Goal: Task Accomplishment & Management: Manage account settings

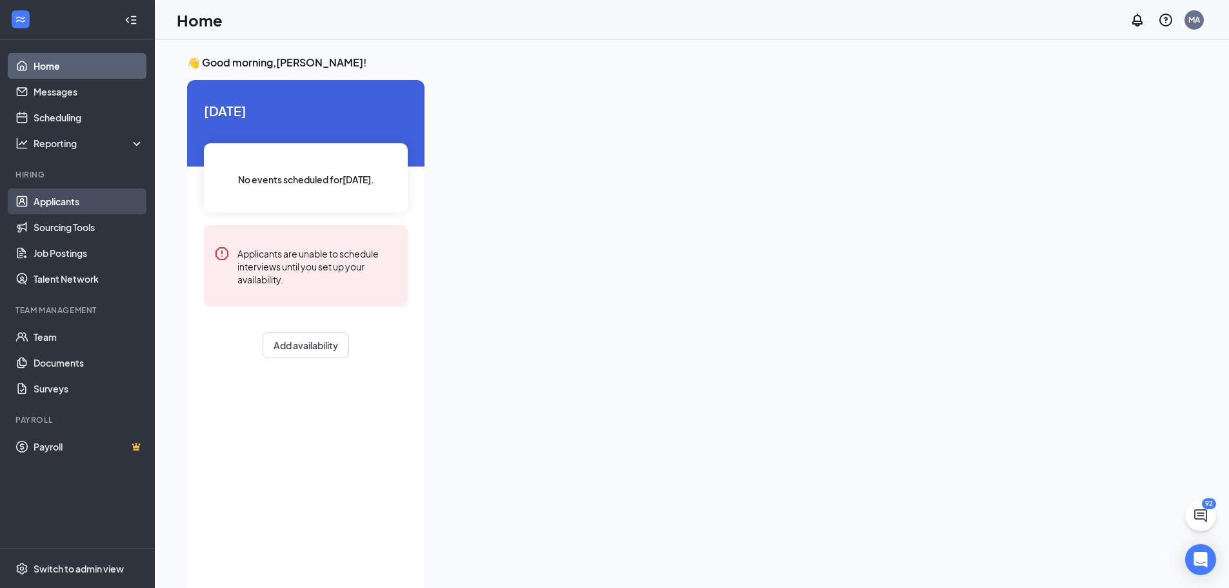
click at [58, 208] on link "Applicants" at bounding box center [89, 201] width 110 height 26
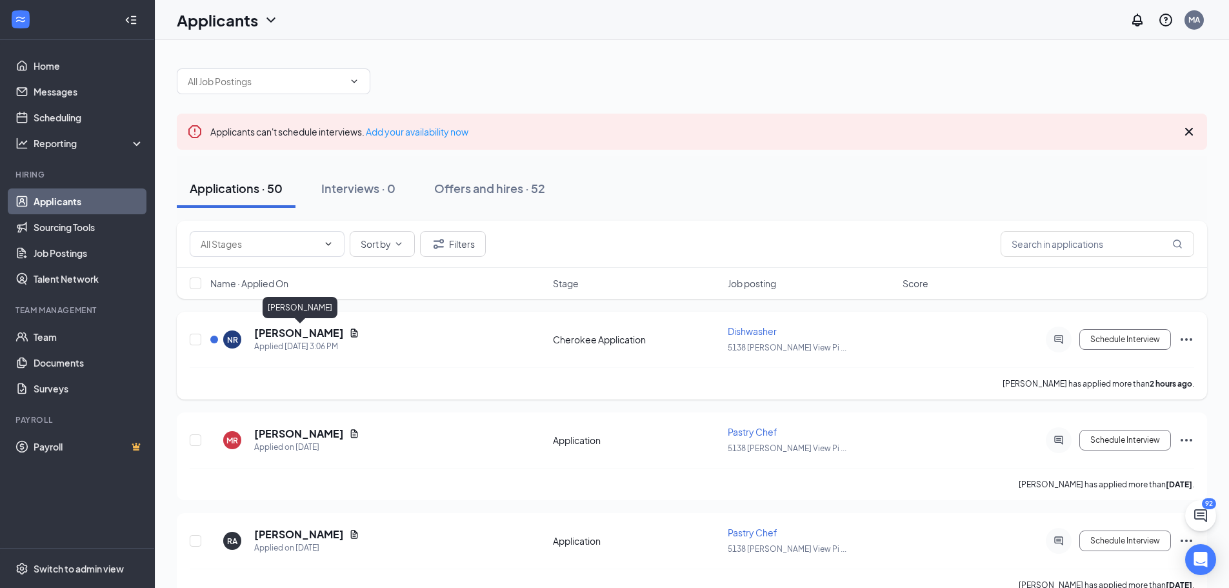
click at [300, 336] on h5 "[PERSON_NAME]" at bounding box center [299, 333] width 90 height 14
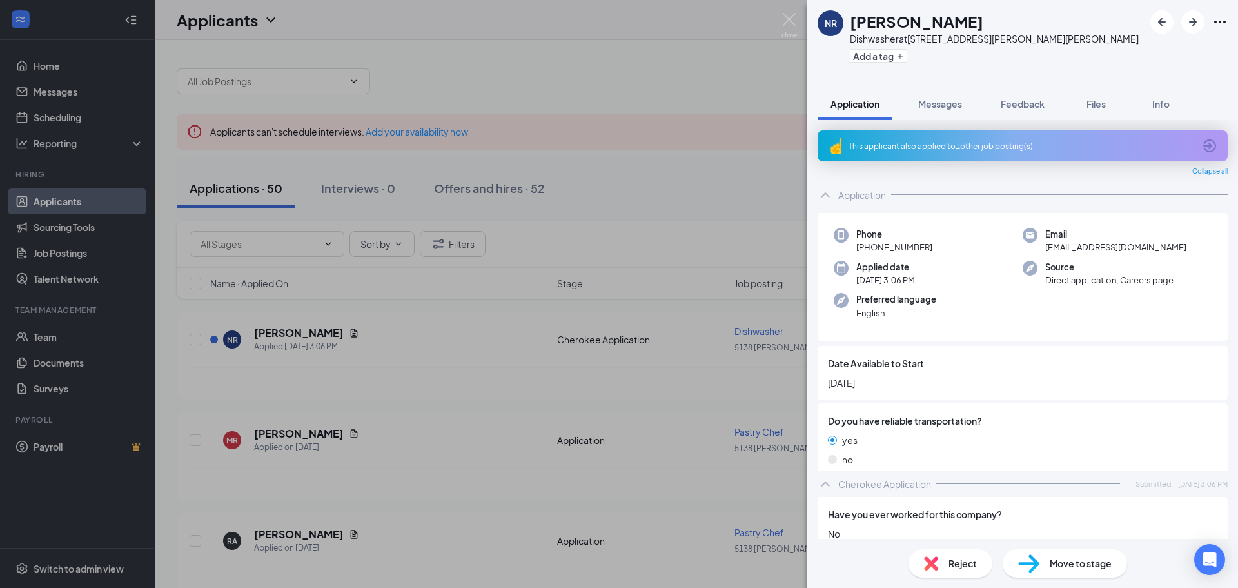
click at [505, 360] on div "NR [PERSON_NAME] Dishwasher at [STREET_ADDRESS][PERSON_NAME][PERSON_NAME] Add a…" at bounding box center [619, 294] width 1238 height 588
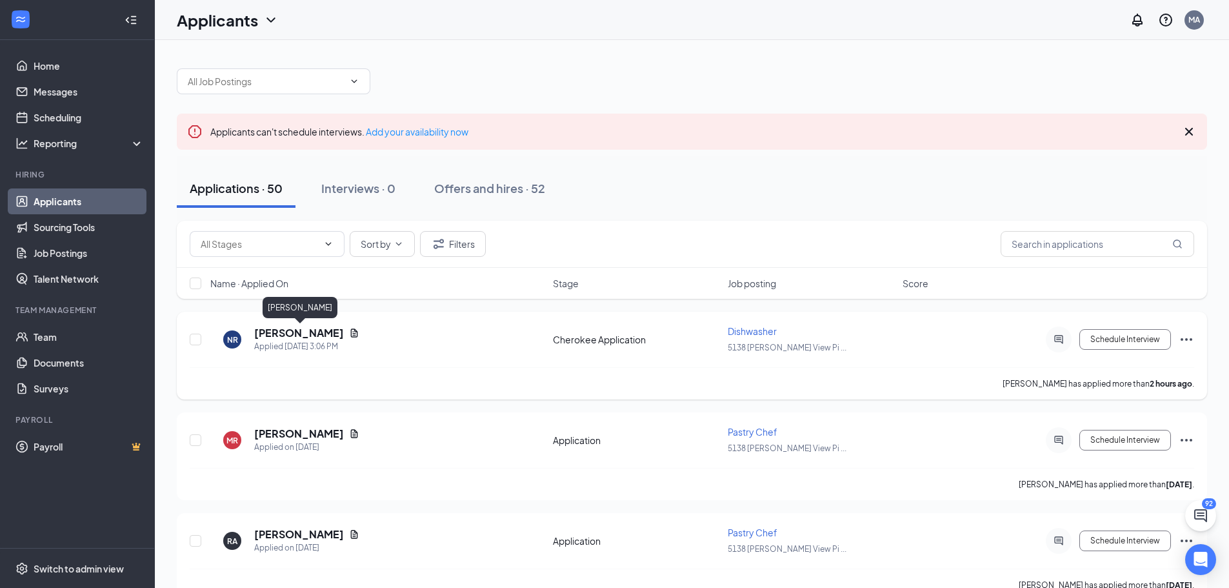
click at [300, 335] on h5 "[PERSON_NAME]" at bounding box center [299, 333] width 90 height 14
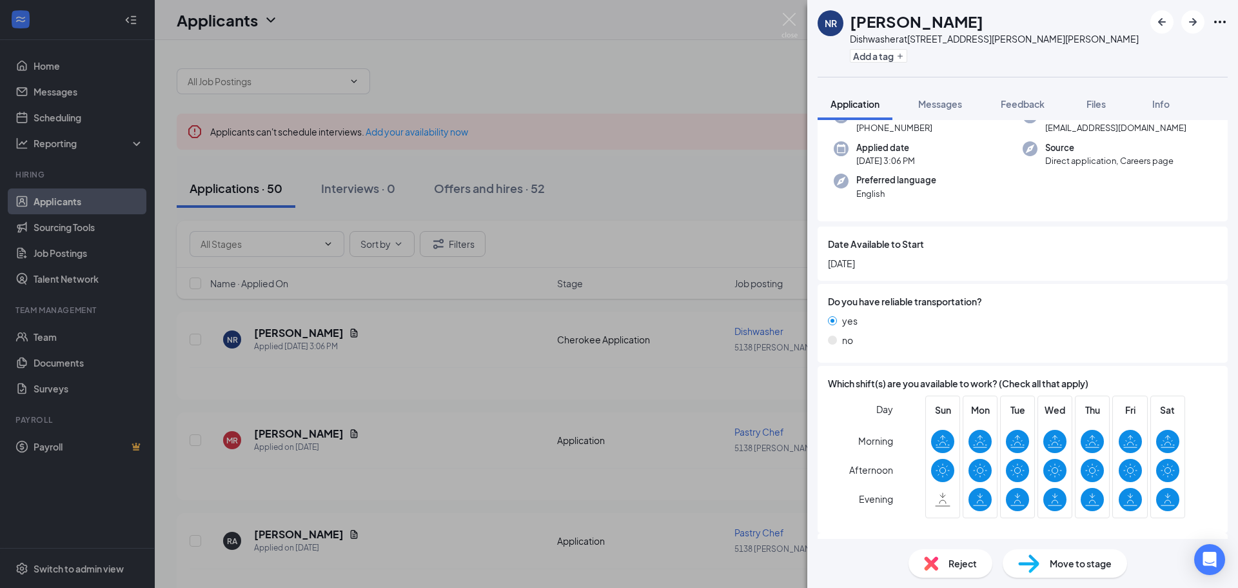
scroll to position [408, 0]
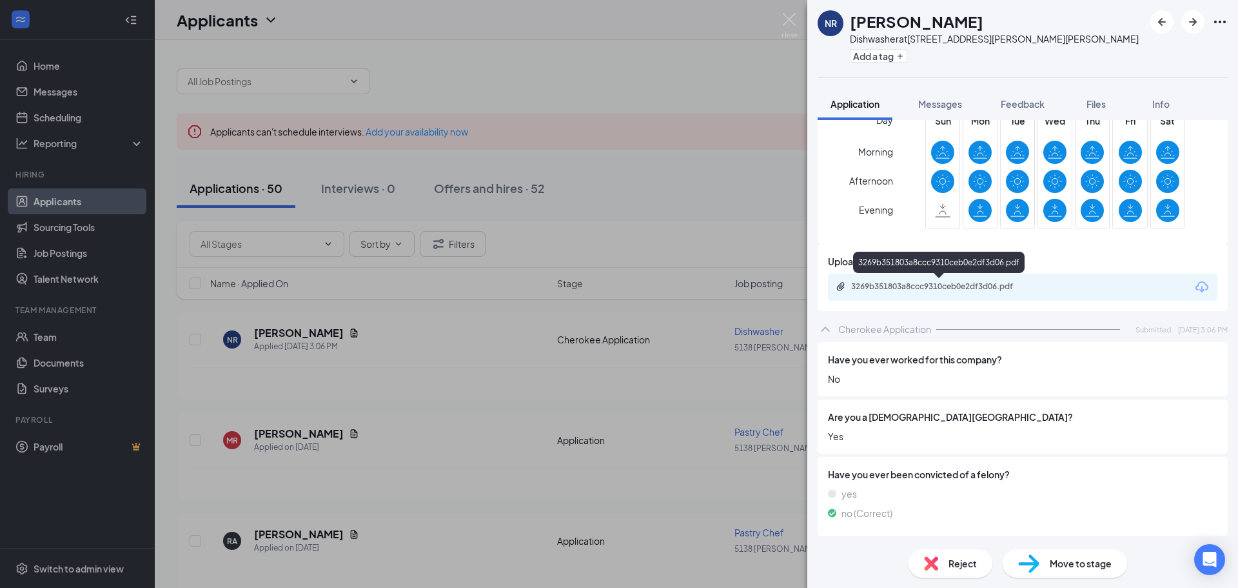
click at [959, 282] on div "3269b351803a8ccc9310ceb0e2df3d06.pdf" at bounding box center [941, 286] width 181 height 10
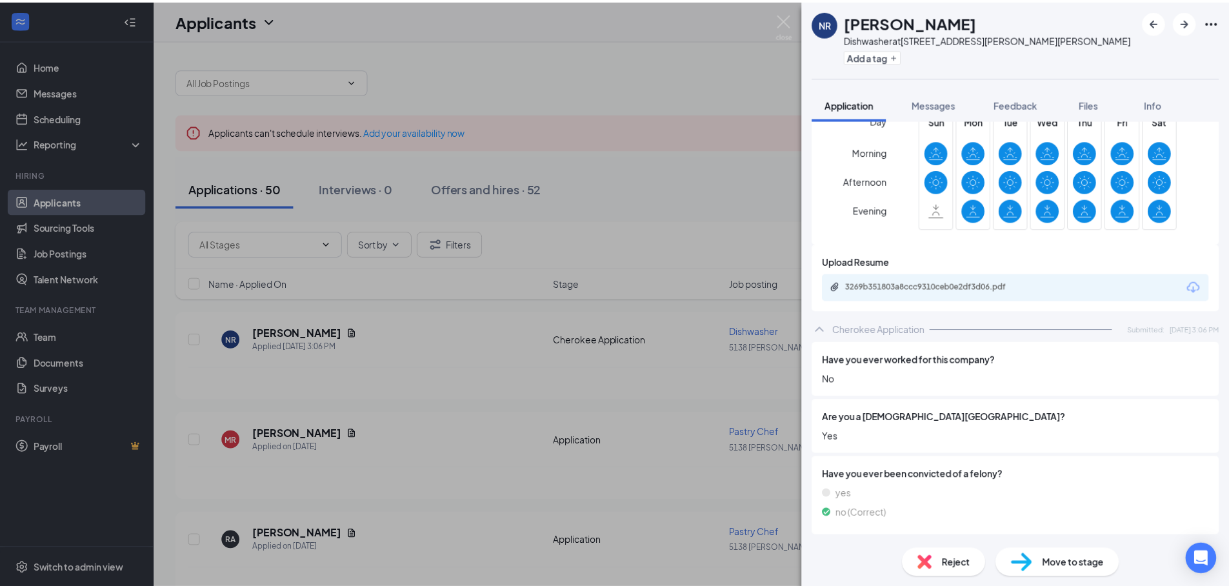
scroll to position [404, 0]
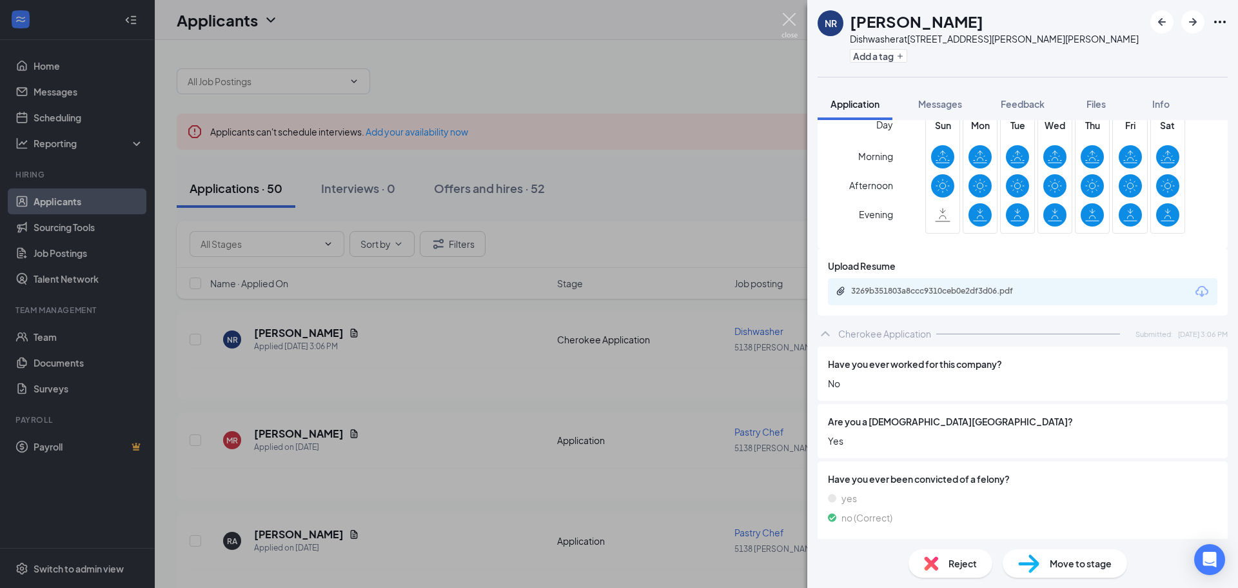
click at [789, 23] on img at bounding box center [790, 25] width 16 height 25
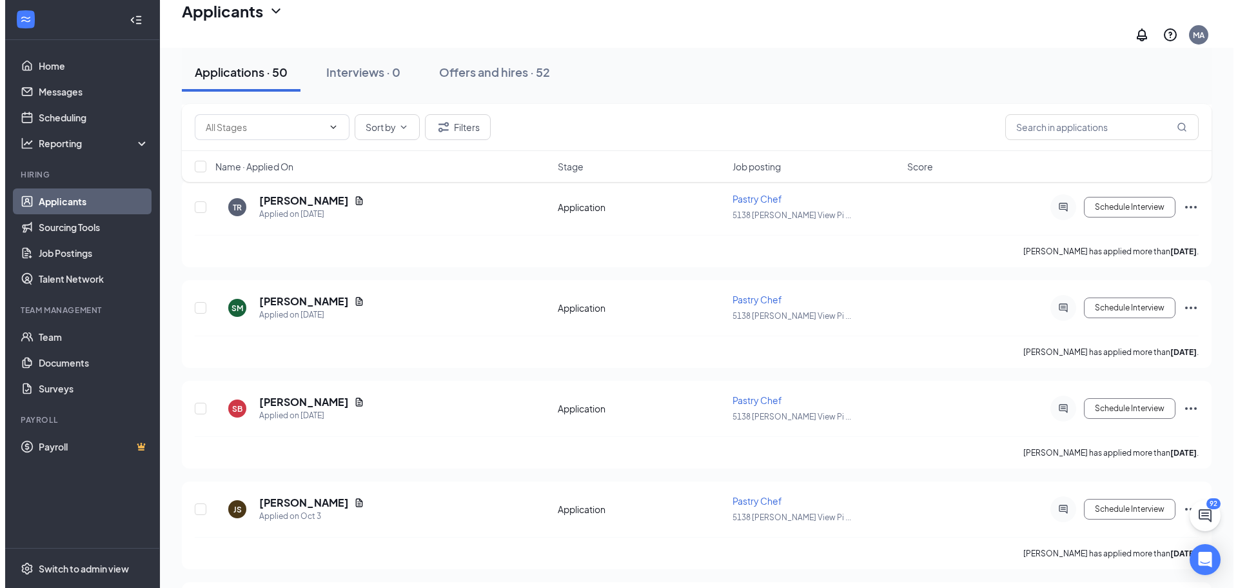
scroll to position [451, 0]
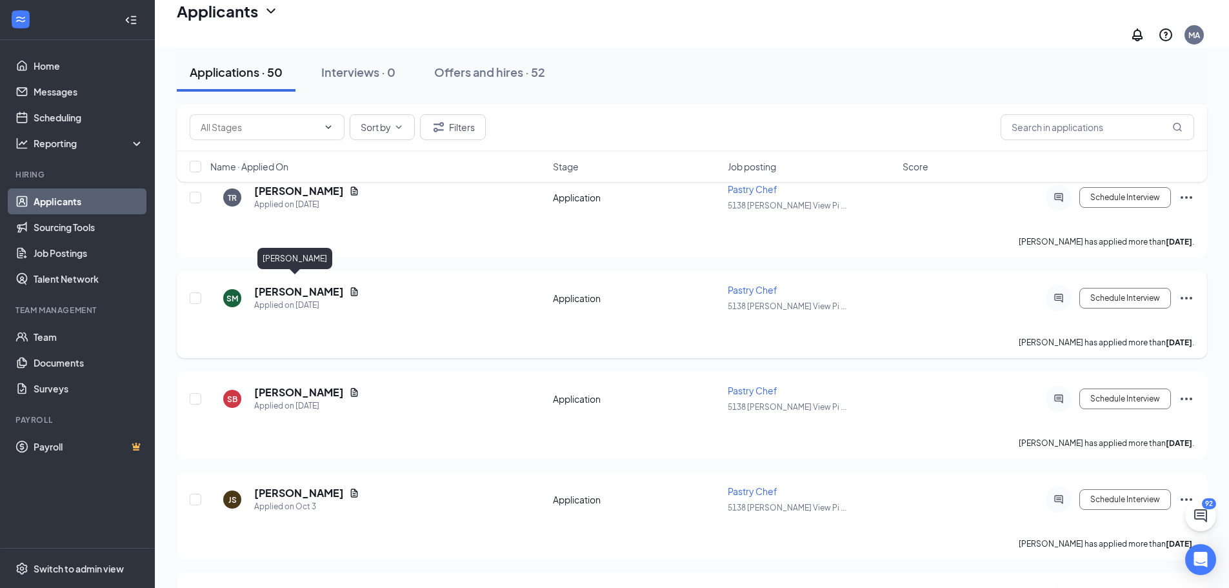
click at [281, 284] on h5 "[PERSON_NAME]" at bounding box center [299, 291] width 90 height 14
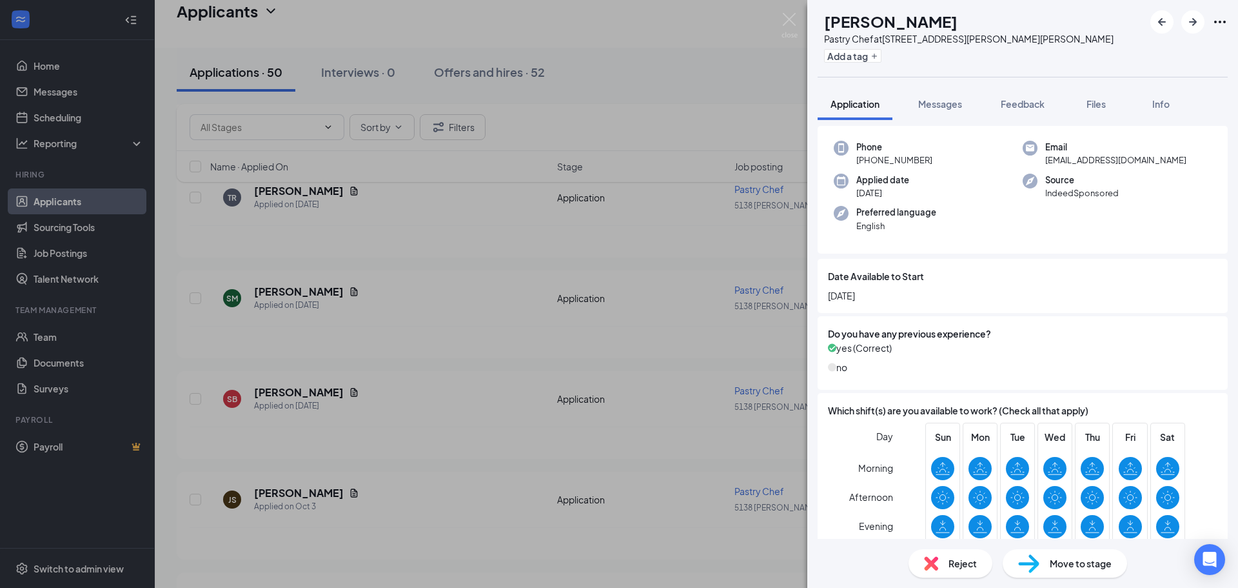
scroll to position [186, 0]
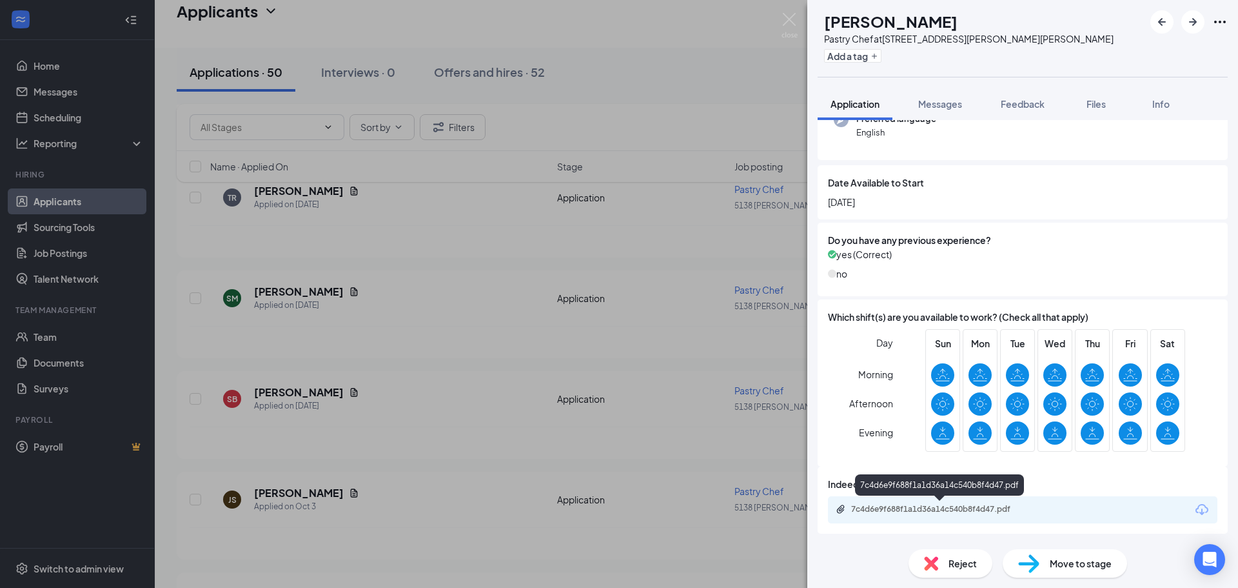
click at [929, 509] on div "7c4d6e9f688f1a1d36a14c540b8f4d47.pdf" at bounding box center [941, 509] width 181 height 10
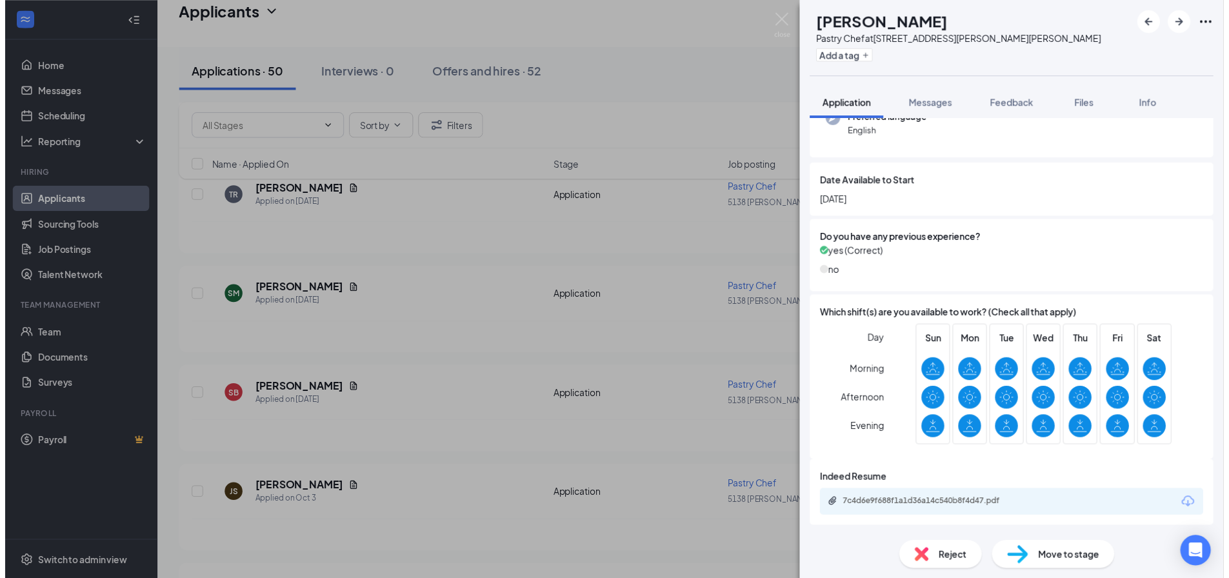
scroll to position [181, 0]
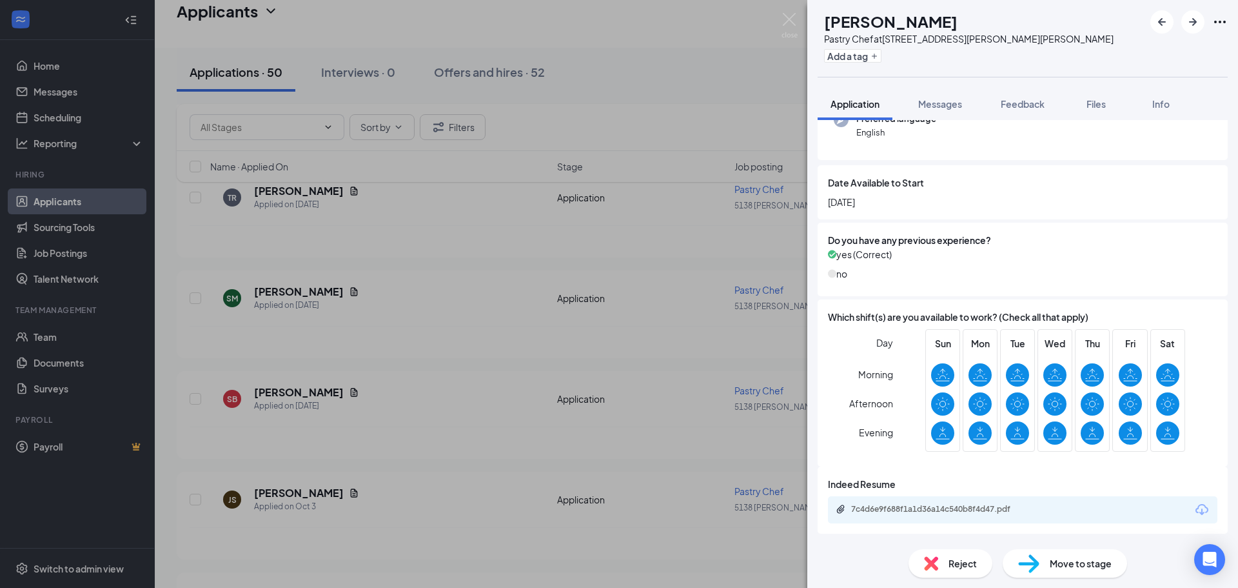
click at [713, 95] on div "SM [PERSON_NAME] Pastry Chef at [STREET_ADDRESS][PERSON_NAME][PERSON_NAME] Add …" at bounding box center [619, 294] width 1238 height 588
